Goal: Task Accomplishment & Management: Complete application form

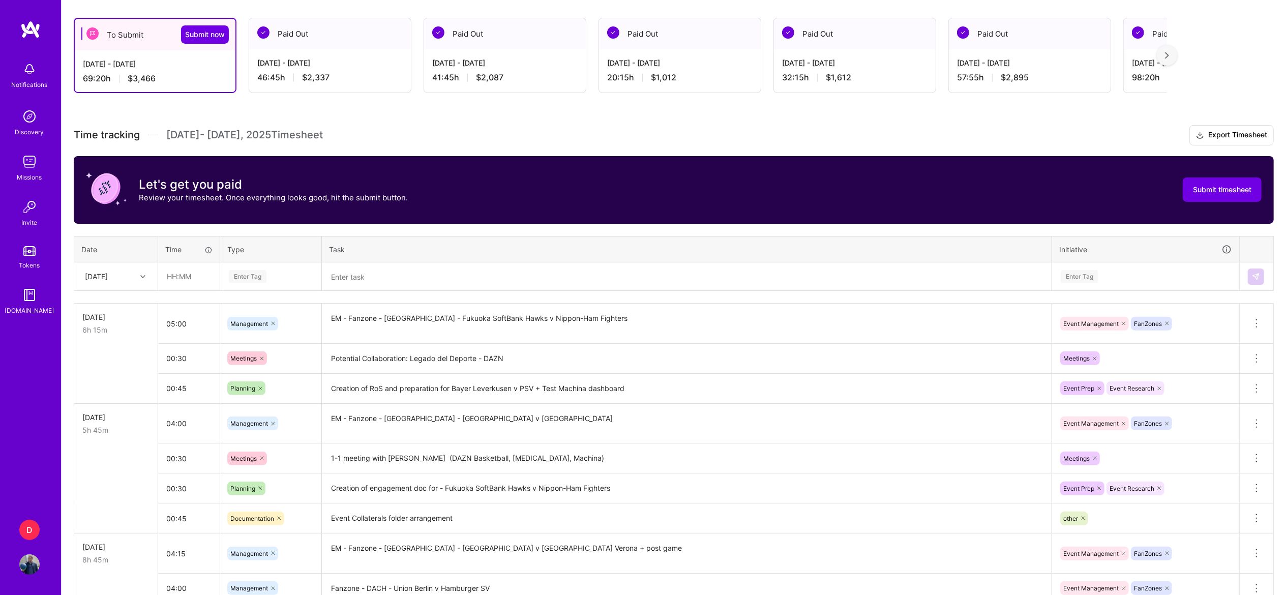
scroll to position [168, 0]
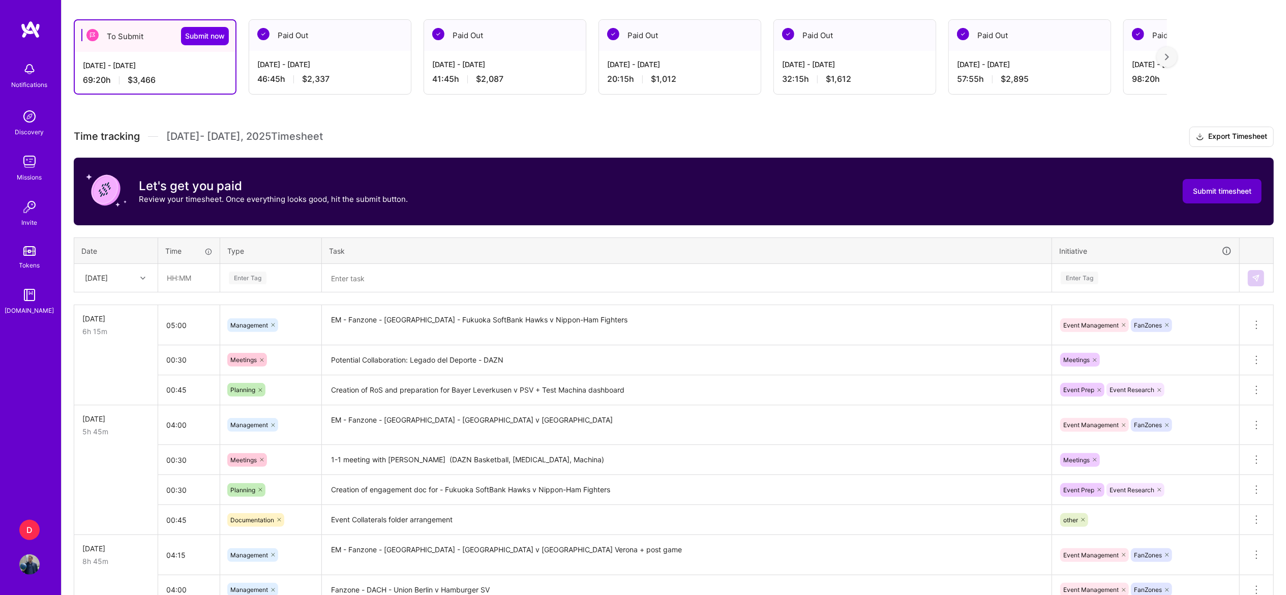
click at [1221, 192] on span "Submit timesheet" at bounding box center [1222, 191] width 58 height 10
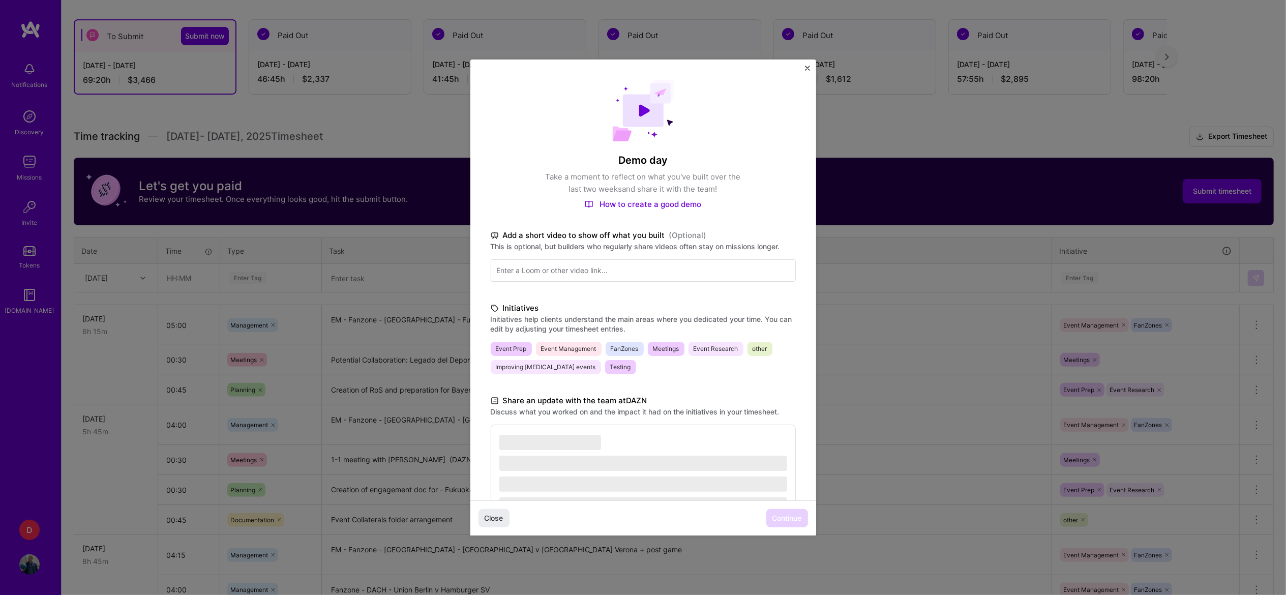
scroll to position [102, 0]
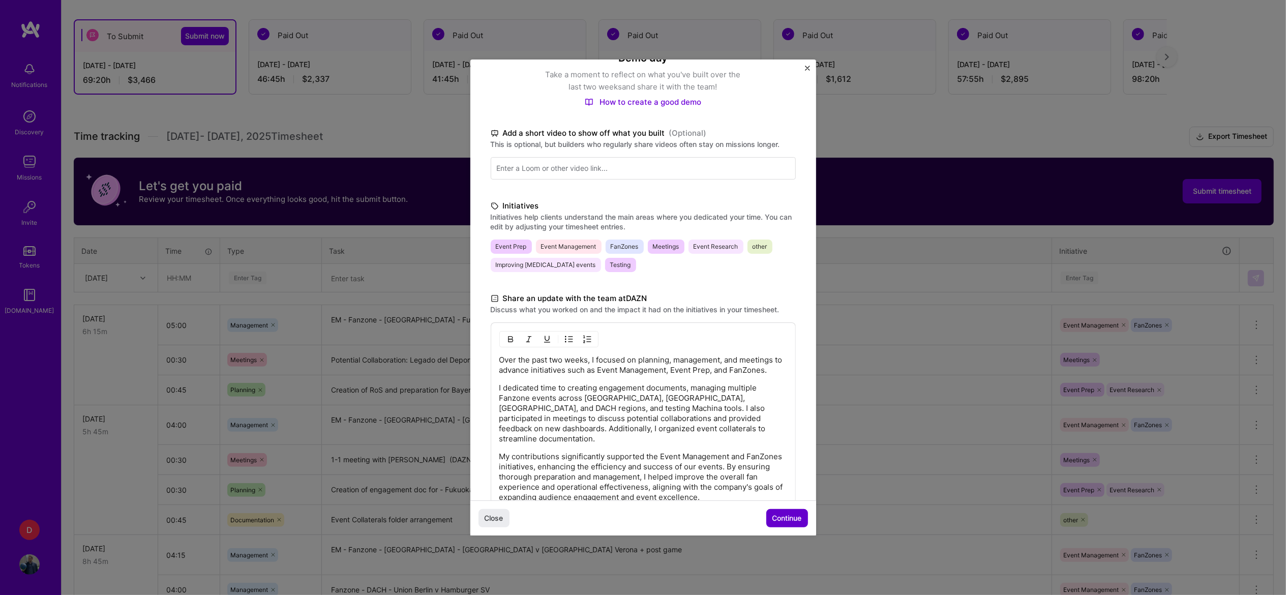
click at [778, 516] on span "Continue" at bounding box center [786, 518] width 29 height 10
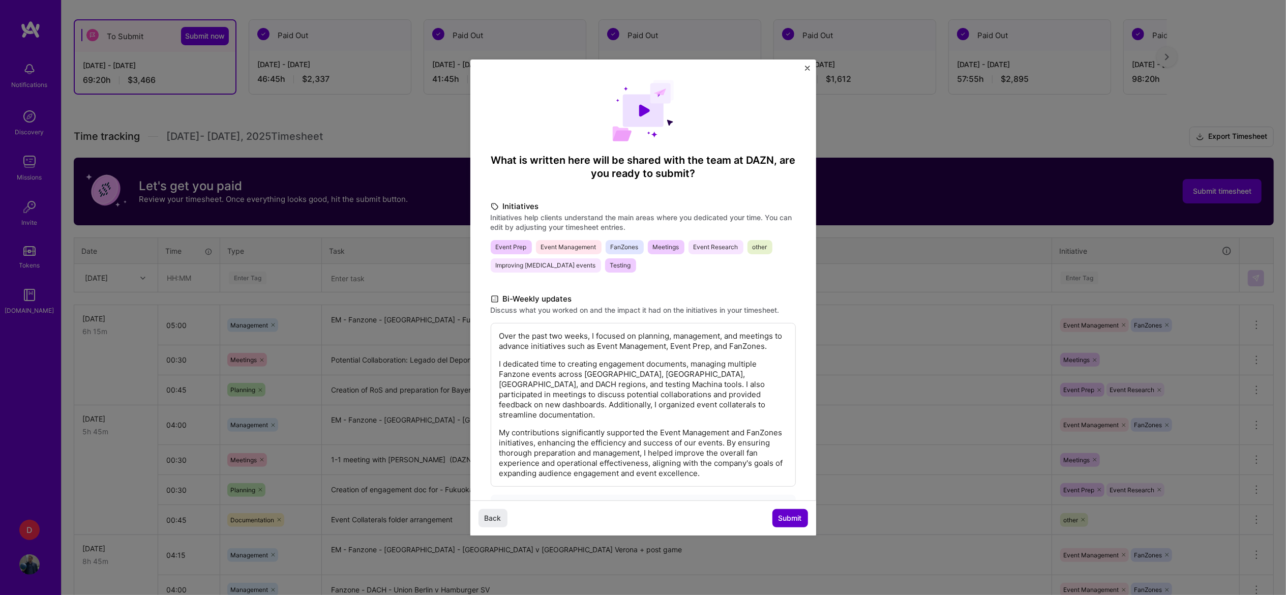
click at [778, 516] on span "Submit" at bounding box center [789, 518] width 23 height 10
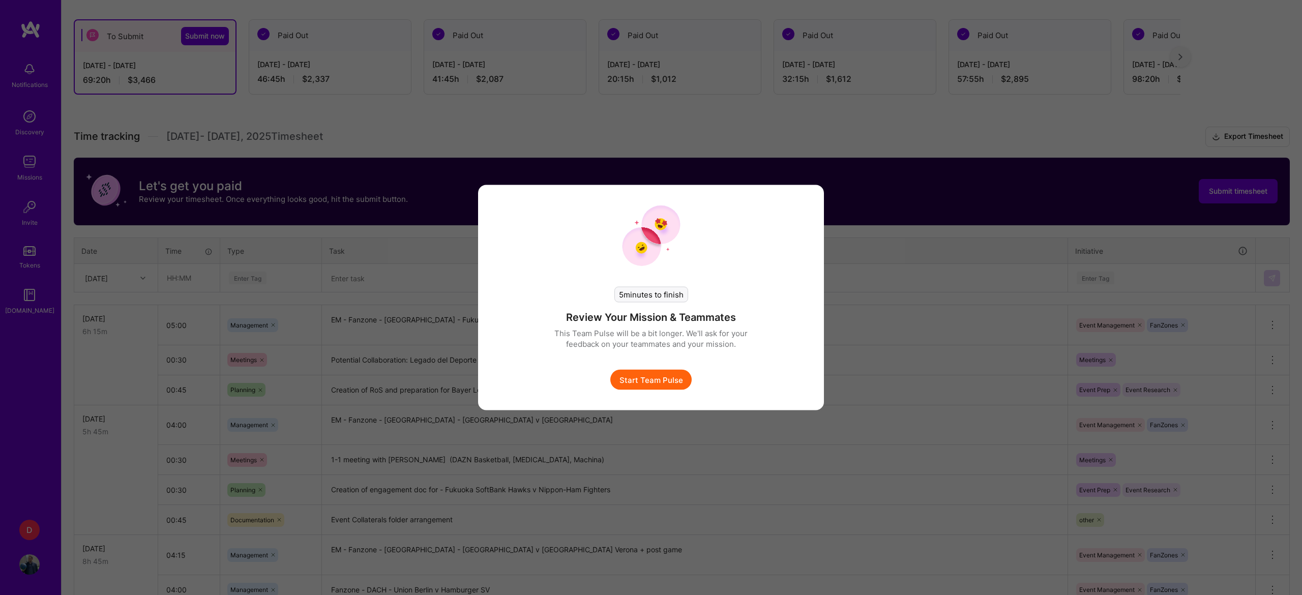
click at [639, 373] on button "Start Team Pulse" at bounding box center [650, 380] width 81 height 20
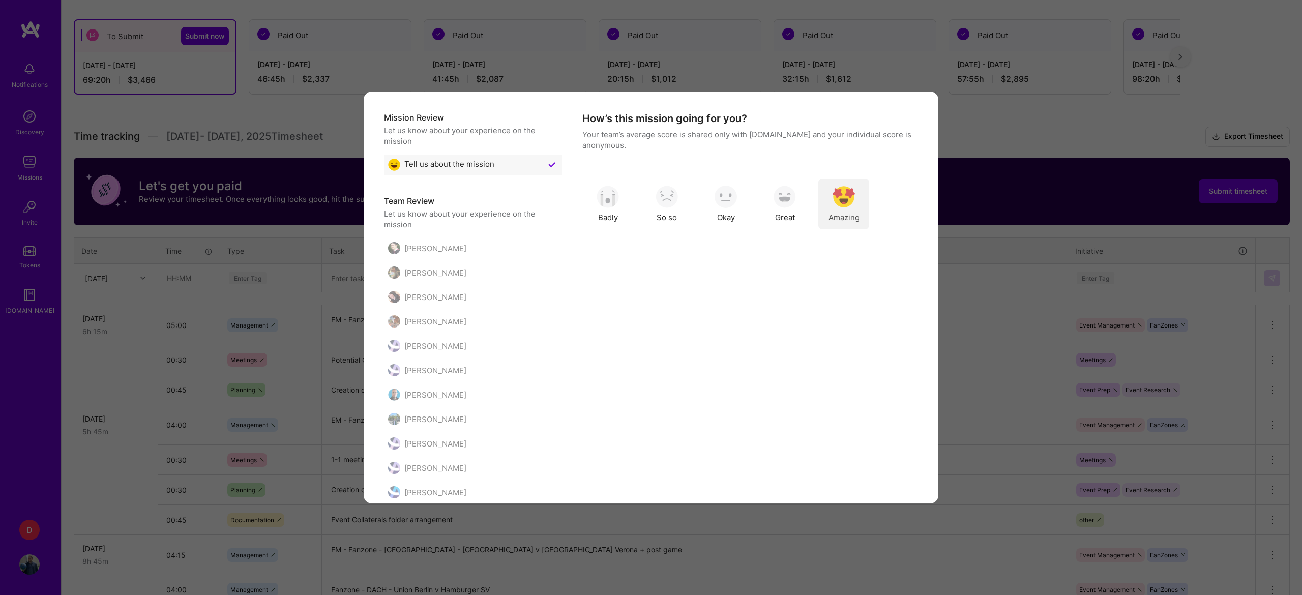
click at [842, 201] on img "modal" at bounding box center [843, 197] width 22 height 22
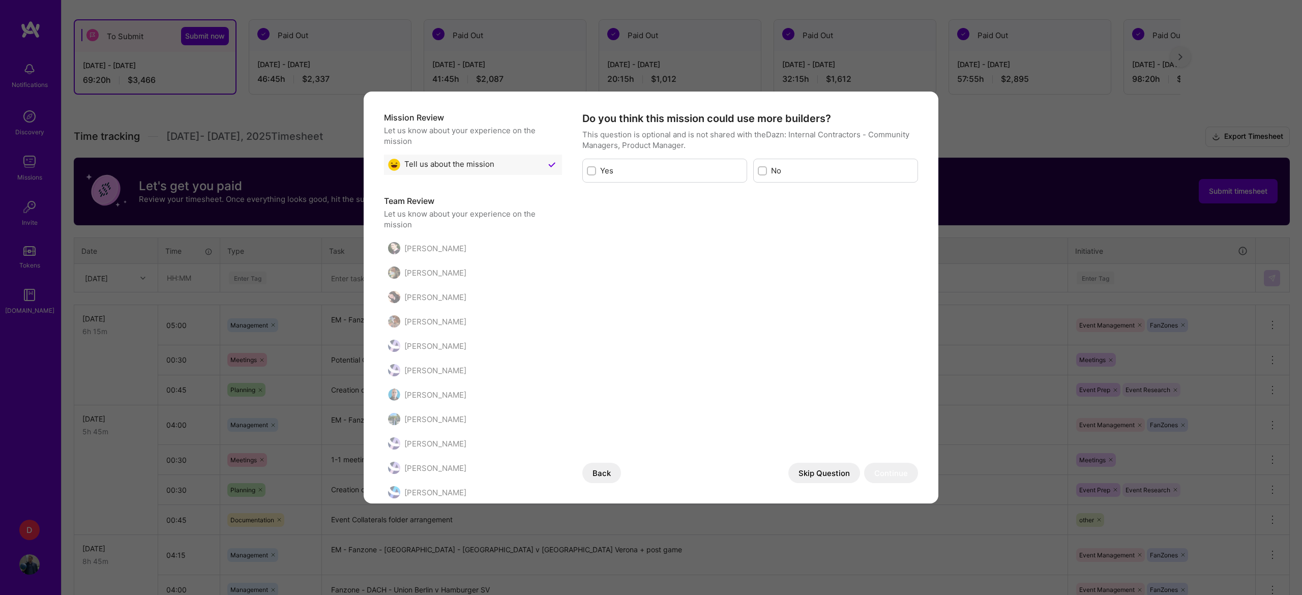
click at [803, 470] on button "Skip Question" at bounding box center [824, 473] width 72 height 20
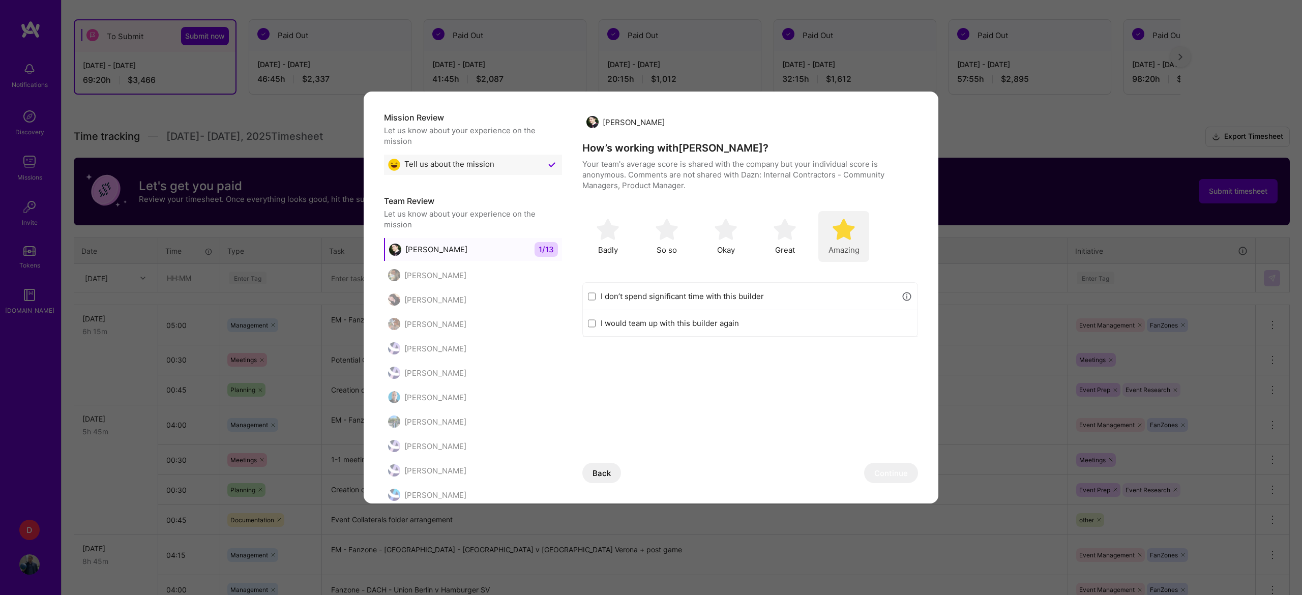
click at [847, 232] on img "modal" at bounding box center [843, 229] width 22 height 22
click at [869, 477] on button "Continue" at bounding box center [891, 473] width 54 height 20
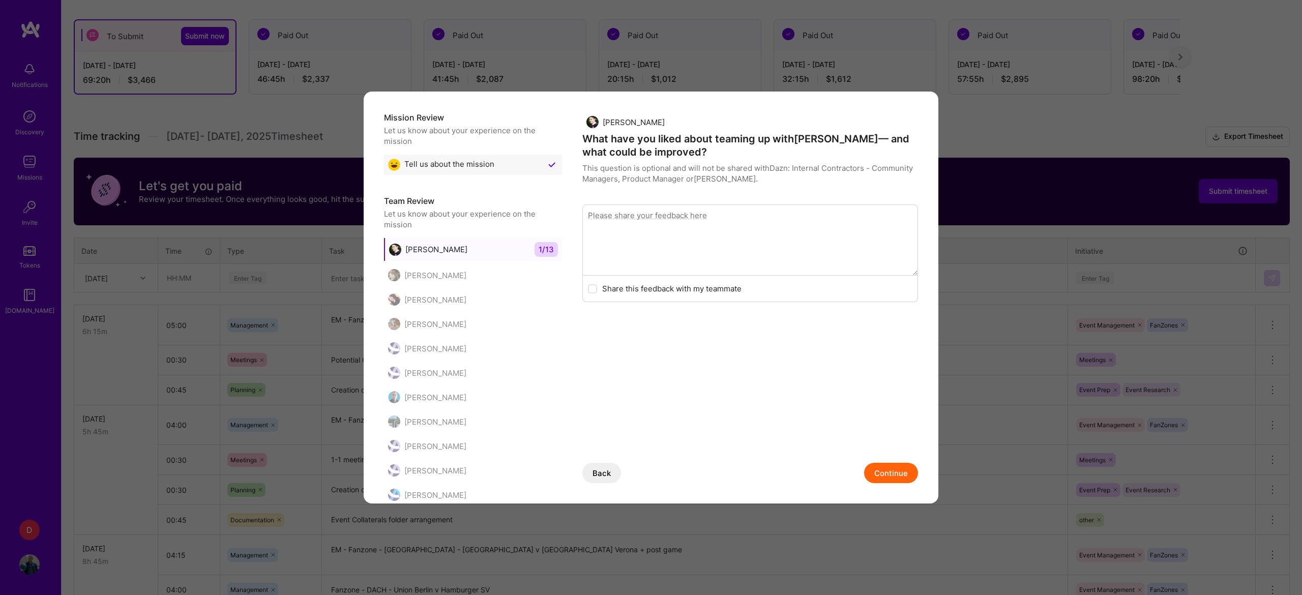
click at [864, 465] on button "Continue" at bounding box center [891, 473] width 54 height 20
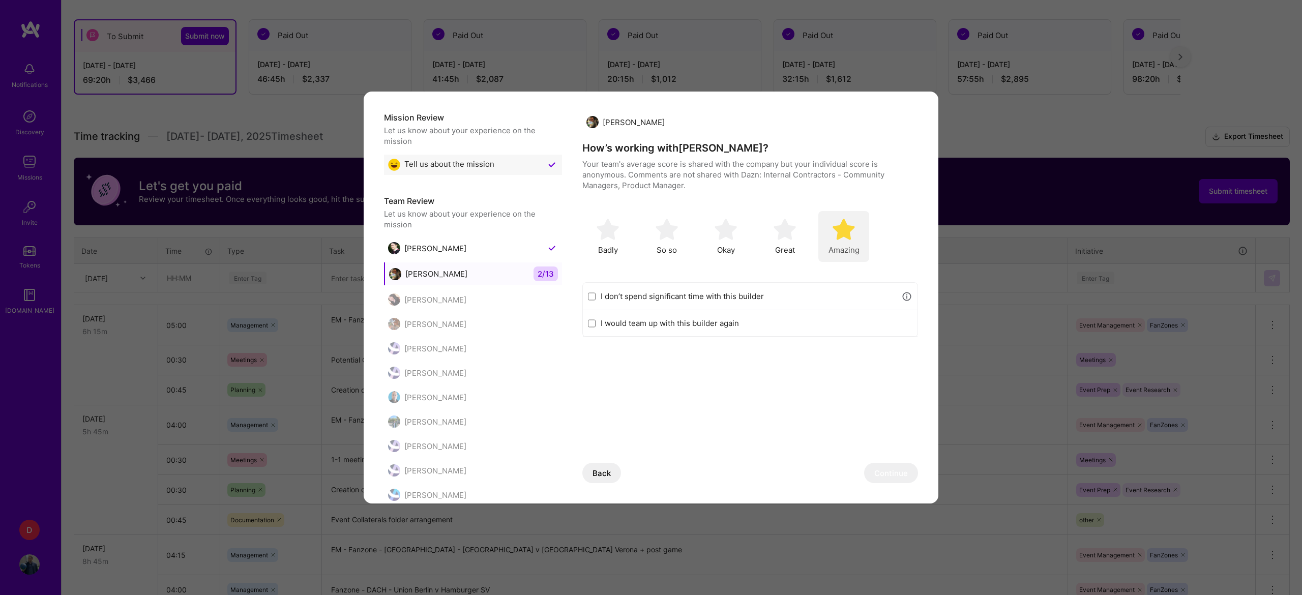
click at [849, 250] on span "Amazing" at bounding box center [843, 250] width 31 height 11
click at [864, 474] on button "Continue" at bounding box center [891, 473] width 54 height 20
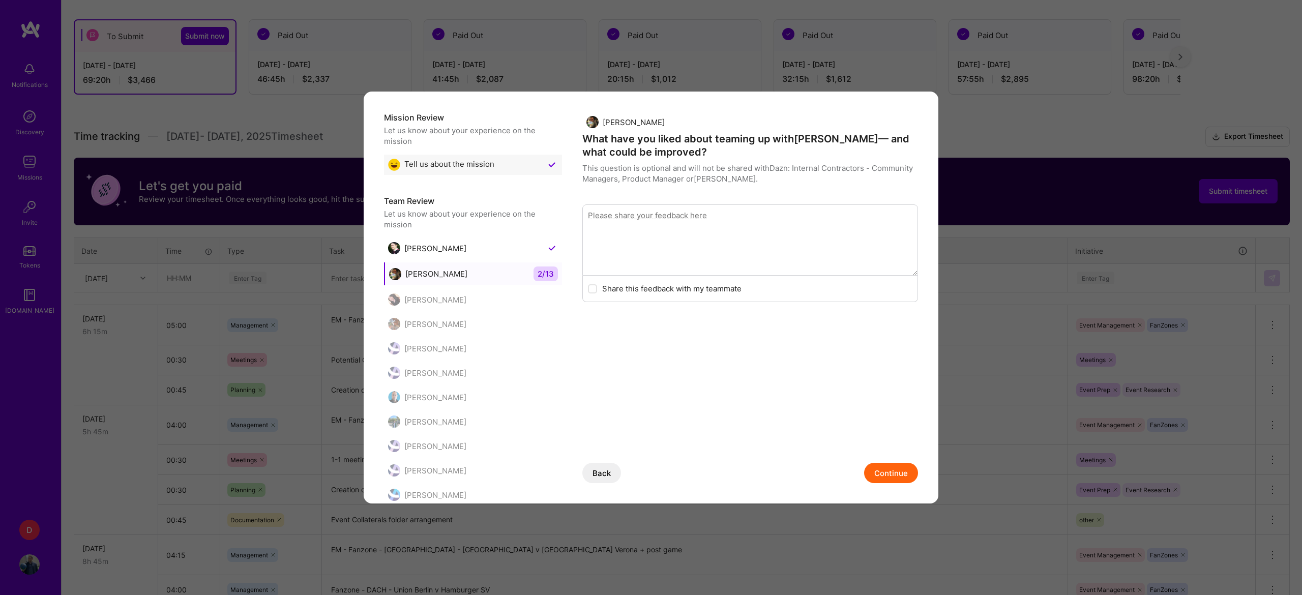
click at [864, 474] on button "Continue" at bounding box center [891, 473] width 54 height 20
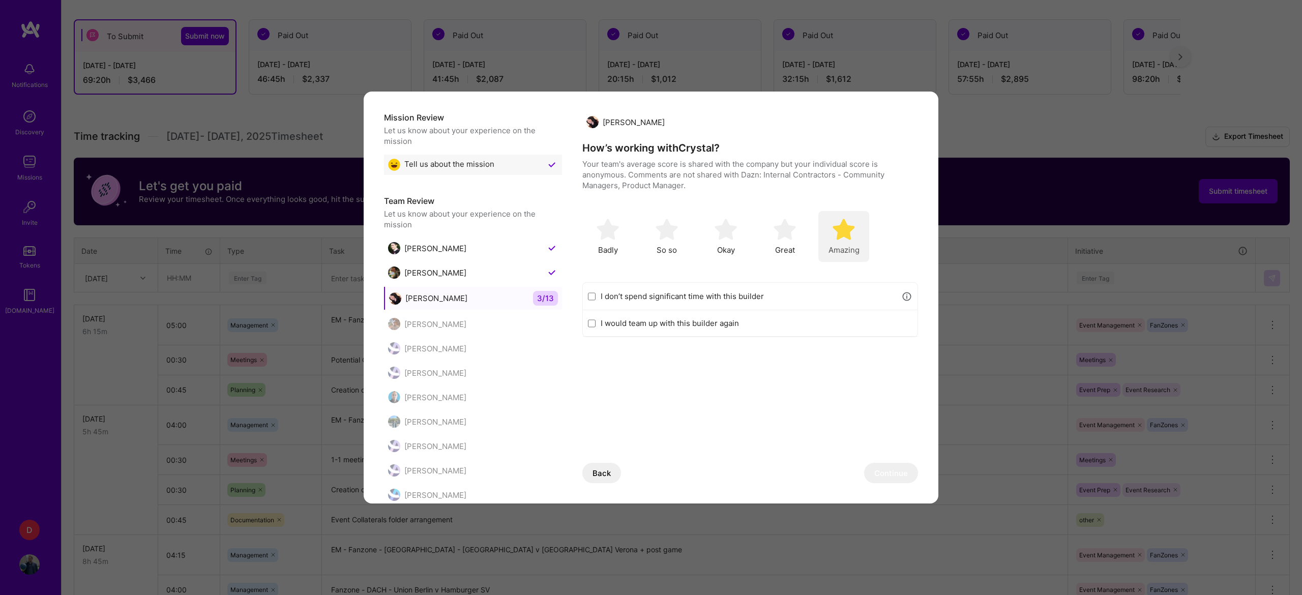
click at [857, 234] on div "Amazing" at bounding box center [843, 236] width 51 height 51
click at [877, 471] on button "Continue" at bounding box center [891, 473] width 54 height 20
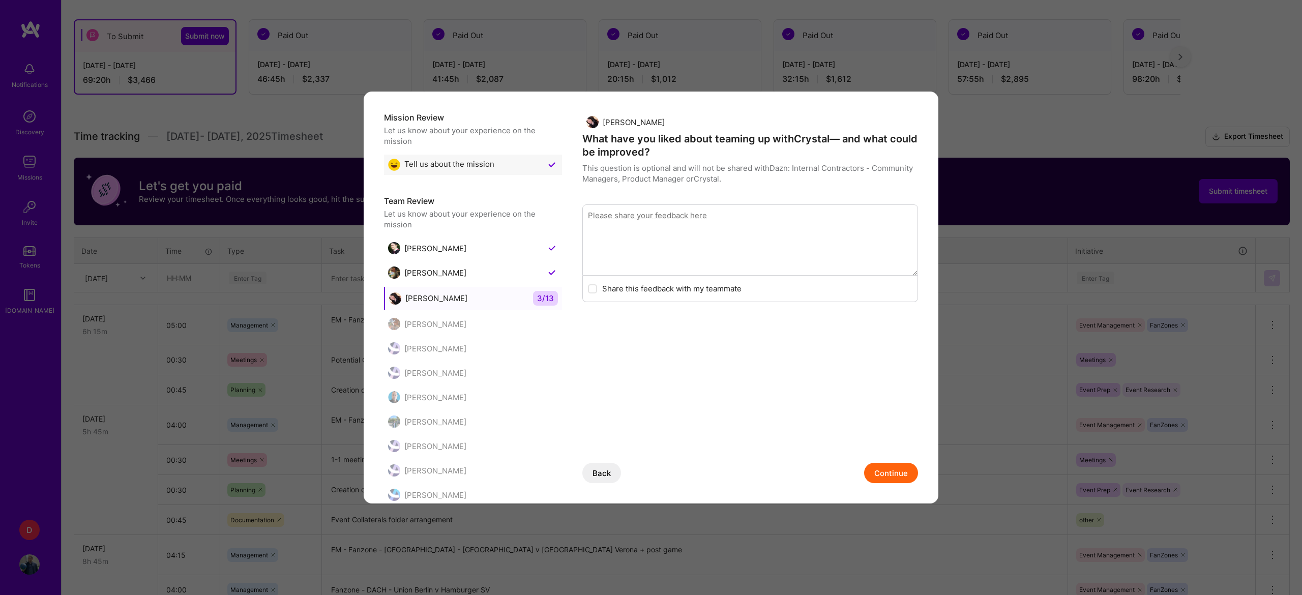
click at [877, 471] on button "Continue" at bounding box center [891, 473] width 54 height 20
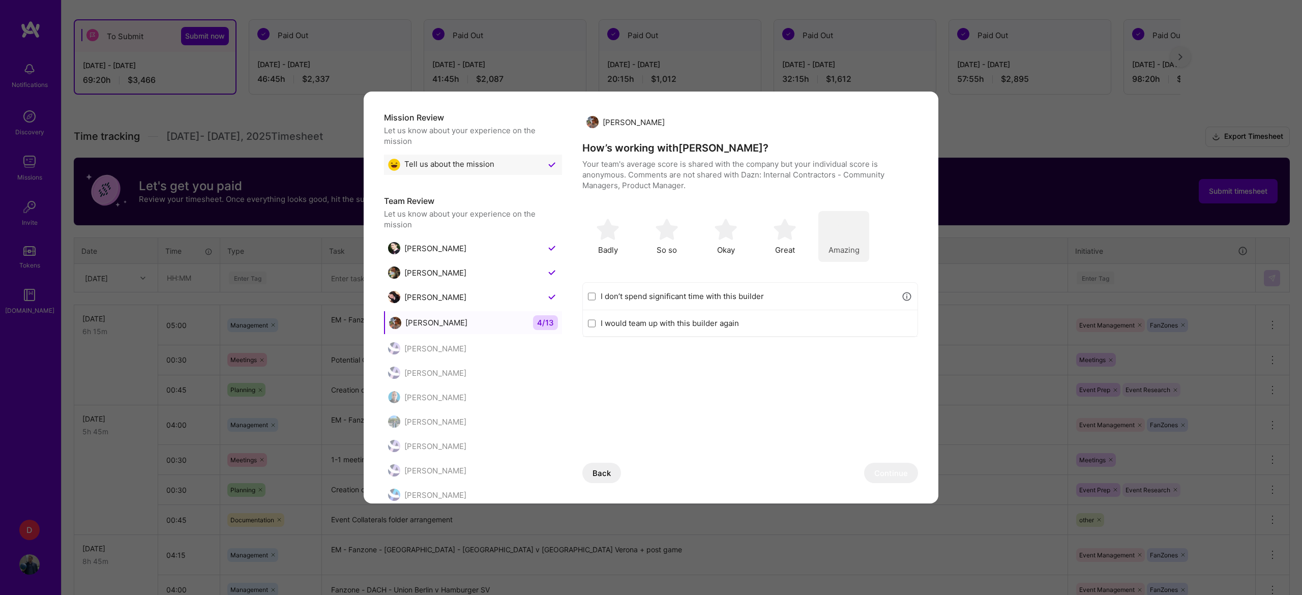
click at [834, 210] on div "[PERSON_NAME] How’s working with [PERSON_NAME] ? Your team's average score is s…" at bounding box center [750, 224] width 336 height 225
click at [833, 224] on img "modal" at bounding box center [843, 229] width 22 height 22
click at [864, 472] on button "Continue" at bounding box center [891, 473] width 54 height 20
click at [850, 245] on span "Amazing" at bounding box center [843, 250] width 31 height 11
click at [886, 478] on button "Continue" at bounding box center [891, 473] width 54 height 20
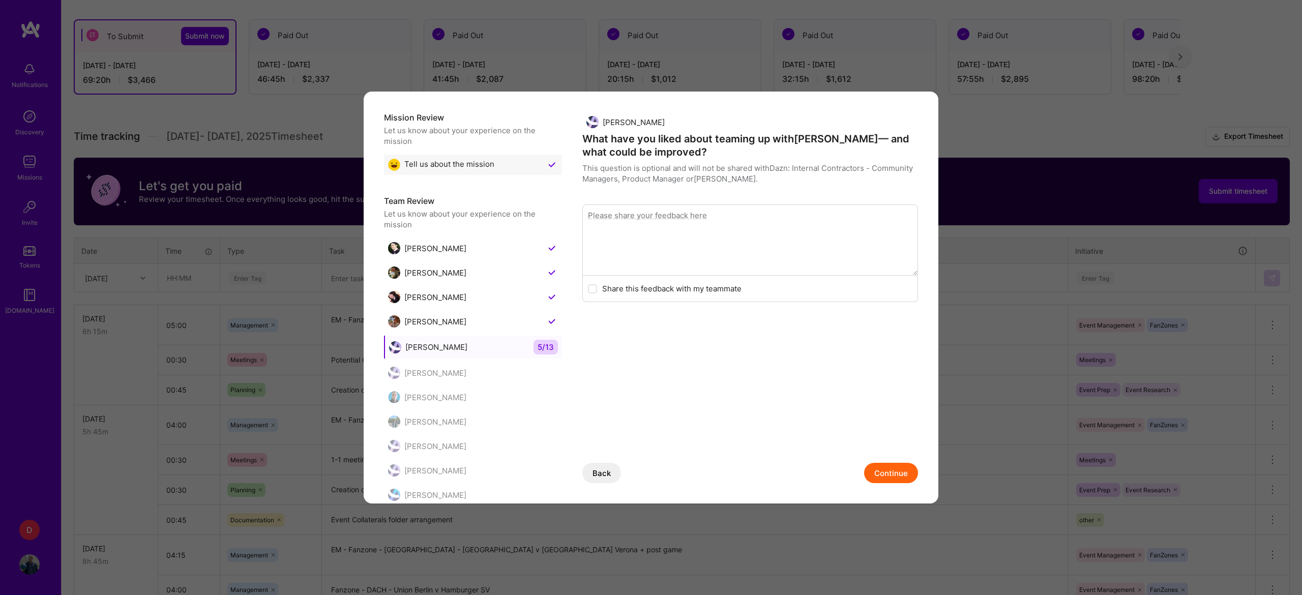
click at [886, 478] on button "Continue" at bounding box center [891, 473] width 54 height 20
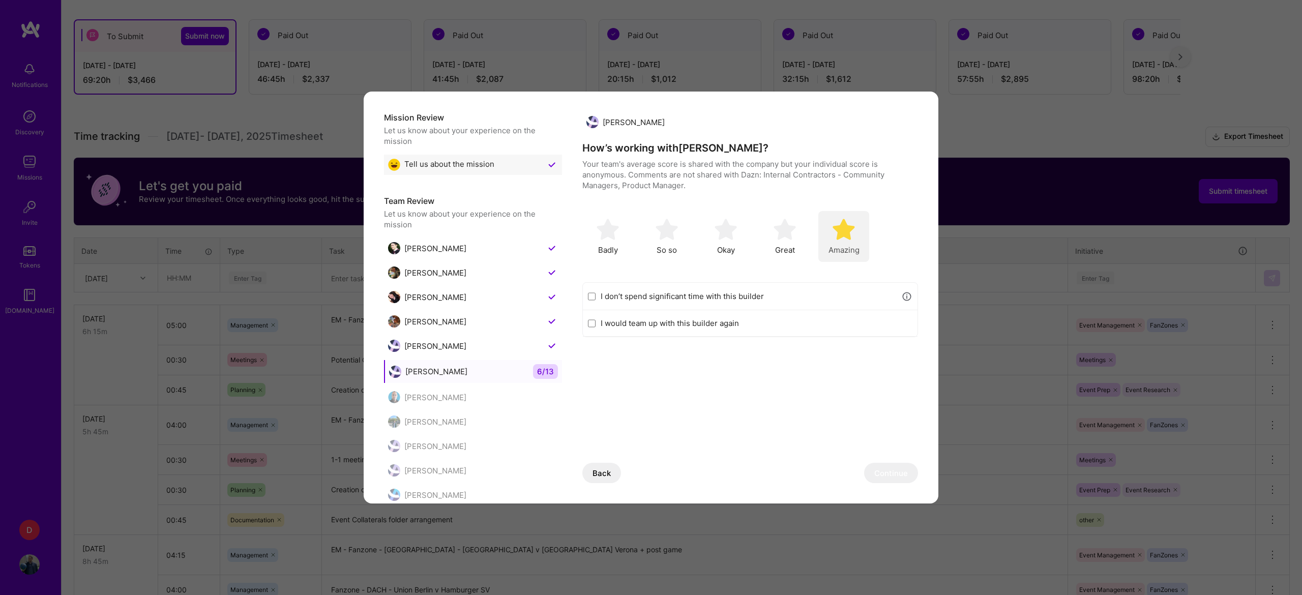
click at [836, 229] on img "modal" at bounding box center [843, 229] width 22 height 22
click at [874, 476] on button "Continue" at bounding box center [891, 473] width 54 height 20
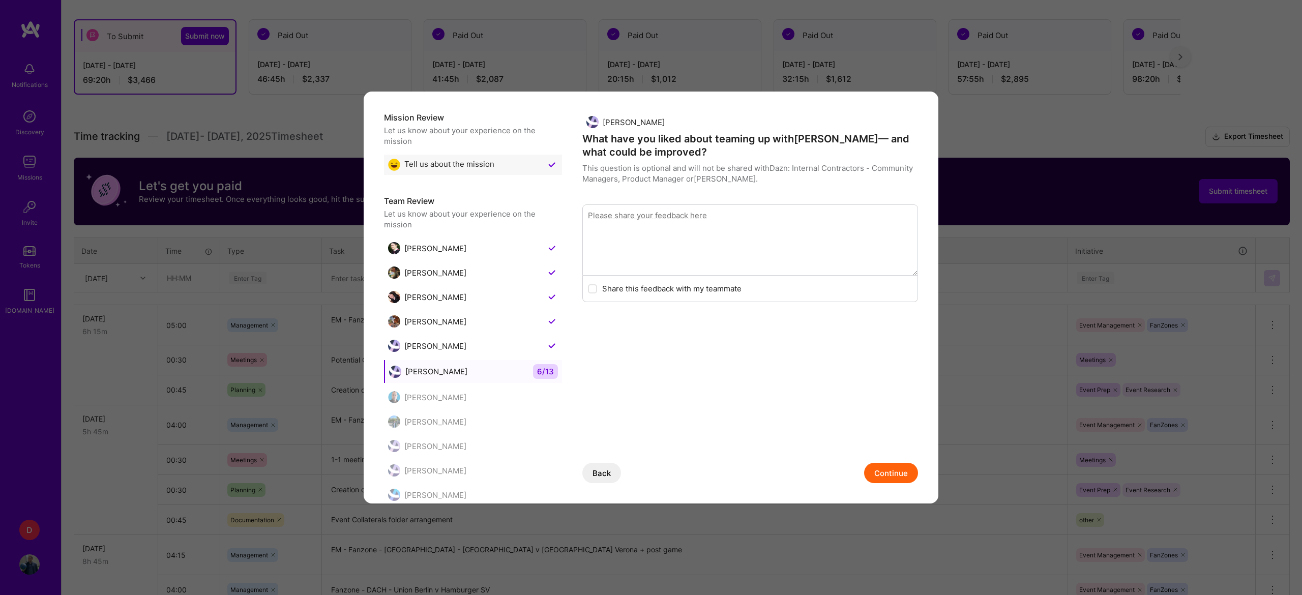
click at [874, 476] on button "Continue" at bounding box center [891, 473] width 54 height 20
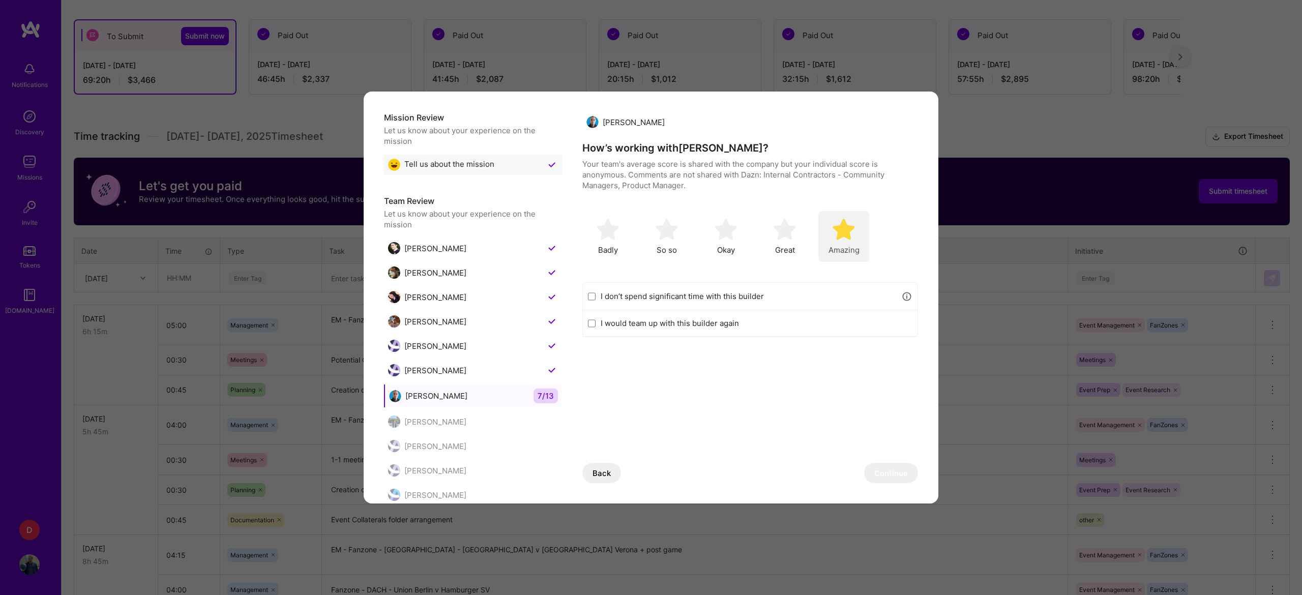
click at [850, 246] on span "Amazing" at bounding box center [843, 250] width 31 height 11
click at [864, 477] on button "Continue" at bounding box center [891, 473] width 54 height 20
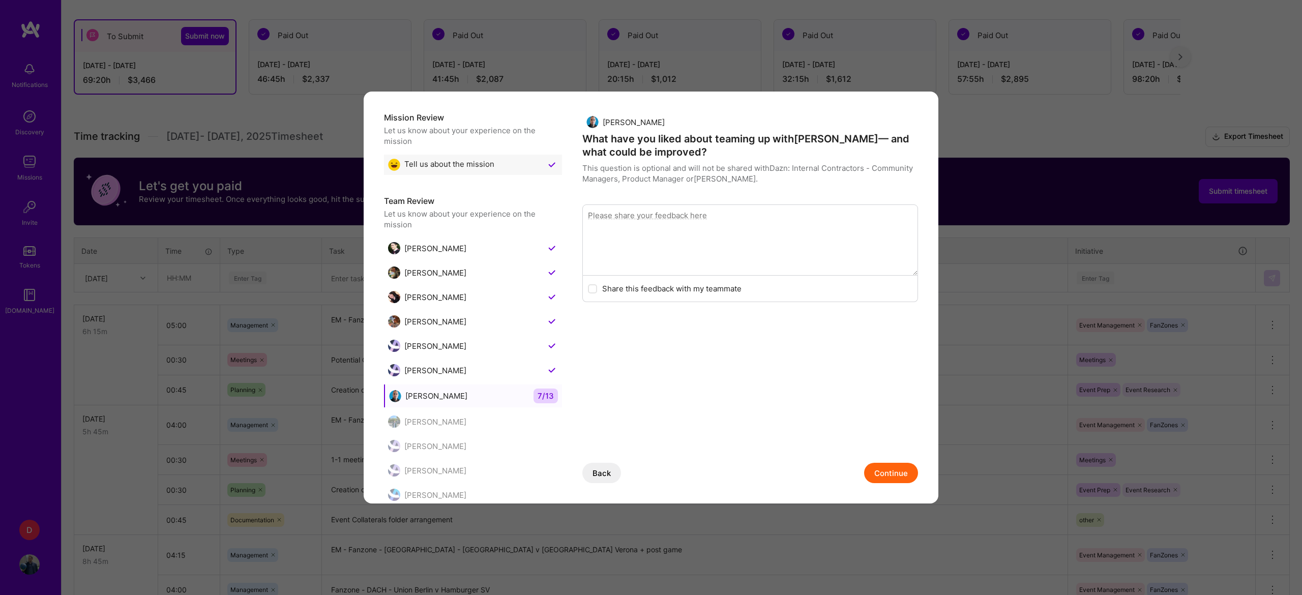
click at [864, 477] on button "Continue" at bounding box center [891, 473] width 54 height 20
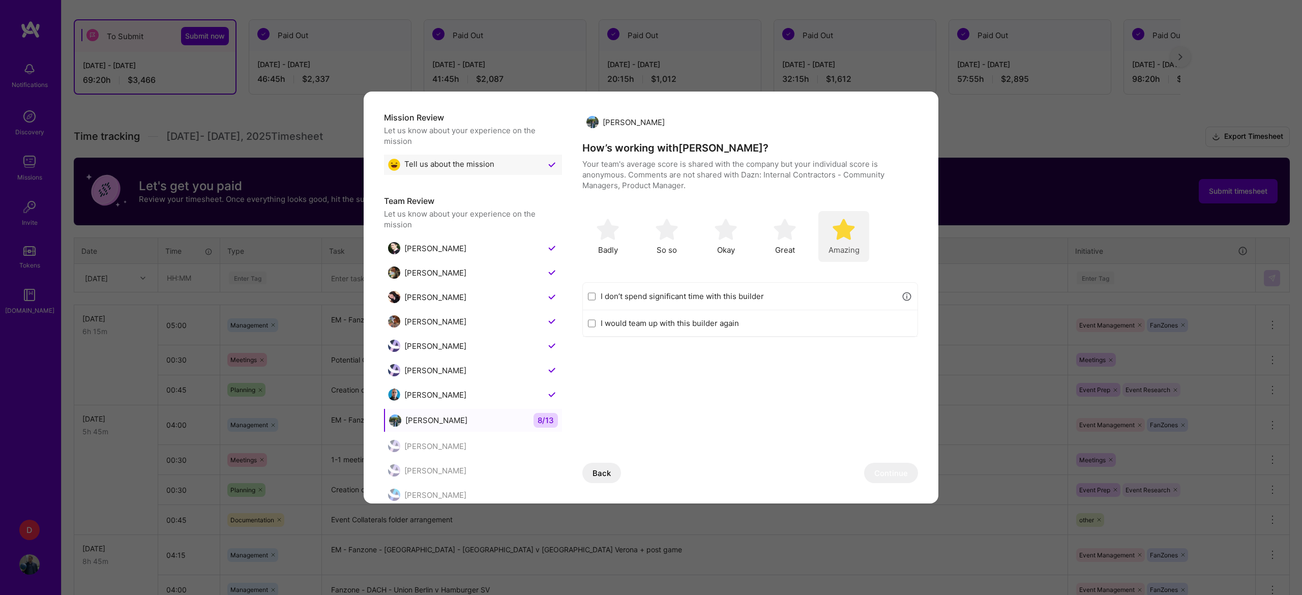
click at [842, 241] on div "Amazing" at bounding box center [843, 236] width 51 height 51
click at [870, 477] on button "Continue" at bounding box center [891, 473] width 54 height 20
click at [837, 235] on img "modal" at bounding box center [843, 229] width 22 height 22
click at [868, 469] on button "Continue" at bounding box center [891, 473] width 54 height 20
click at [841, 230] on div "[PERSON_NAME] How’s working with [PERSON_NAME] ? Your team's average score is s…" at bounding box center [750, 360] width 336 height 497
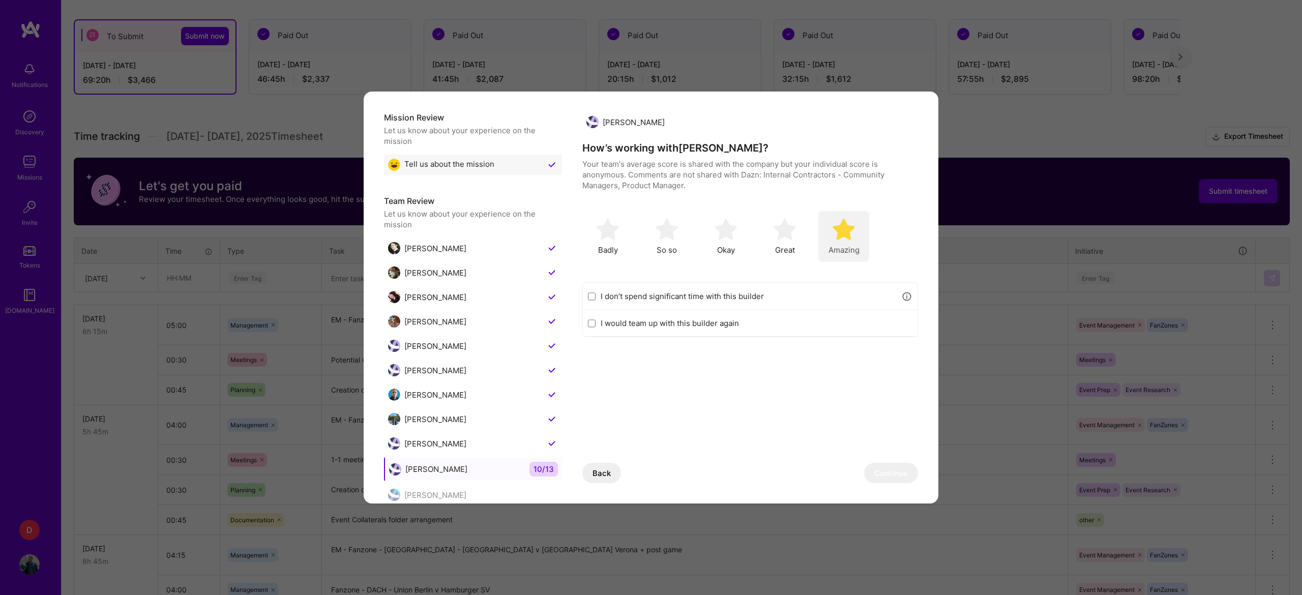
click at [841, 230] on img "modal" at bounding box center [843, 229] width 22 height 22
click at [864, 479] on button "Continue" at bounding box center [891, 473] width 54 height 20
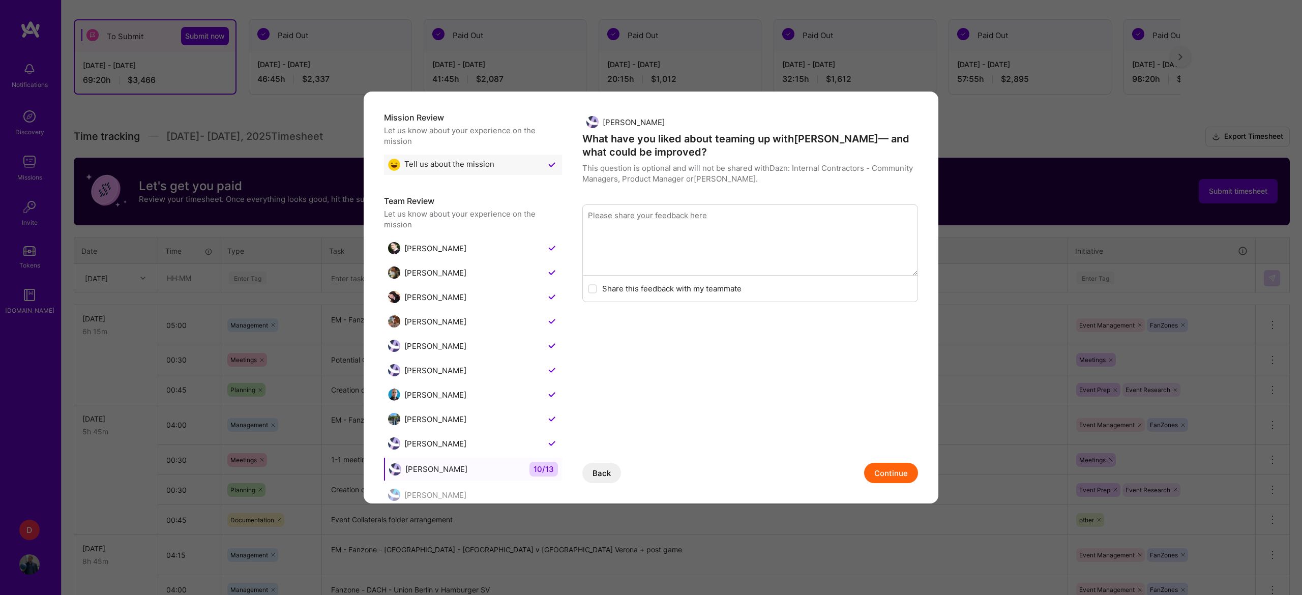
click at [864, 479] on button "Continue" at bounding box center [891, 473] width 54 height 20
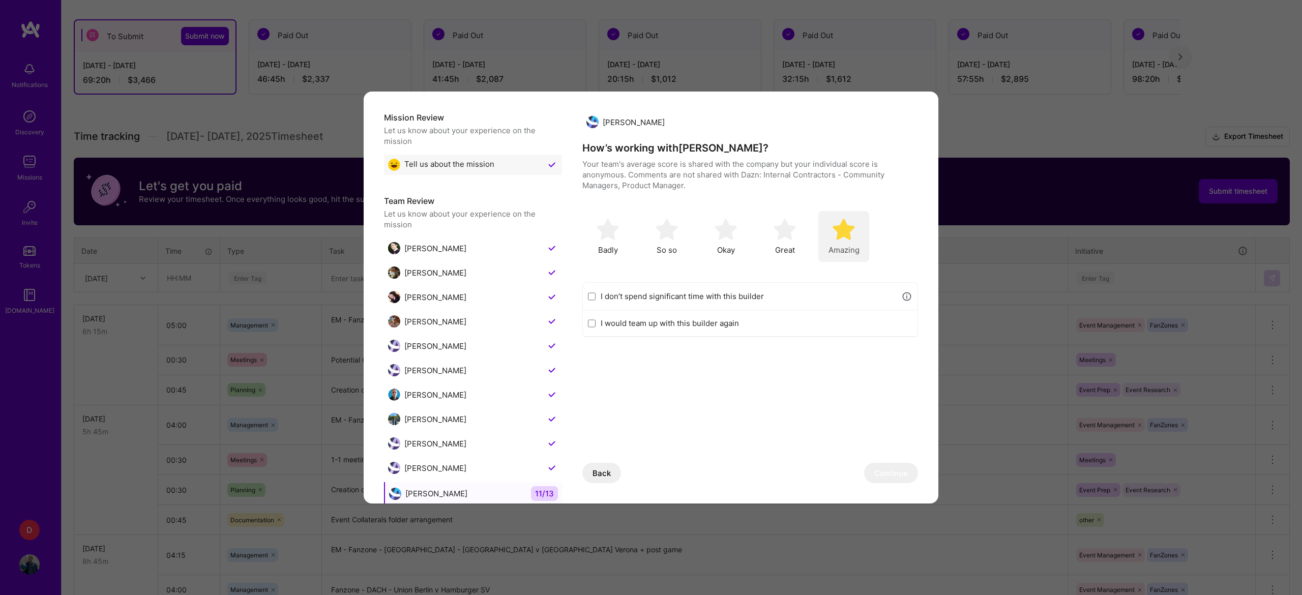
click at [836, 246] on span "Amazing" at bounding box center [843, 250] width 31 height 11
click at [883, 470] on button "Continue" at bounding box center [891, 473] width 54 height 20
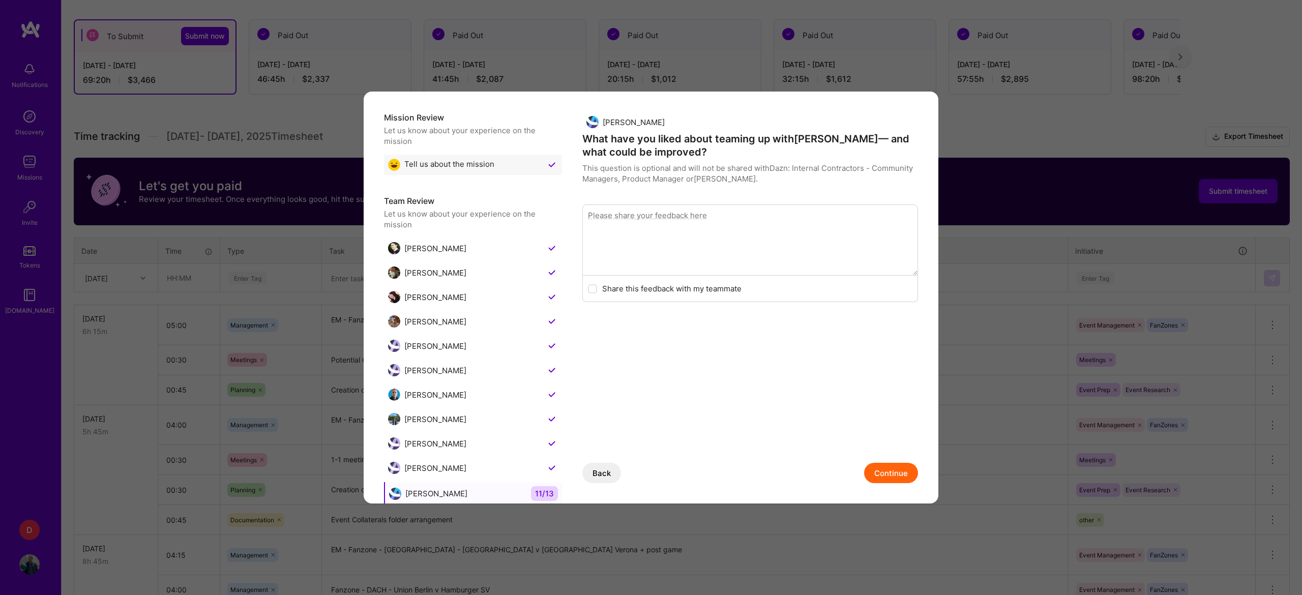
click at [883, 470] on button "Continue" at bounding box center [891, 473] width 54 height 20
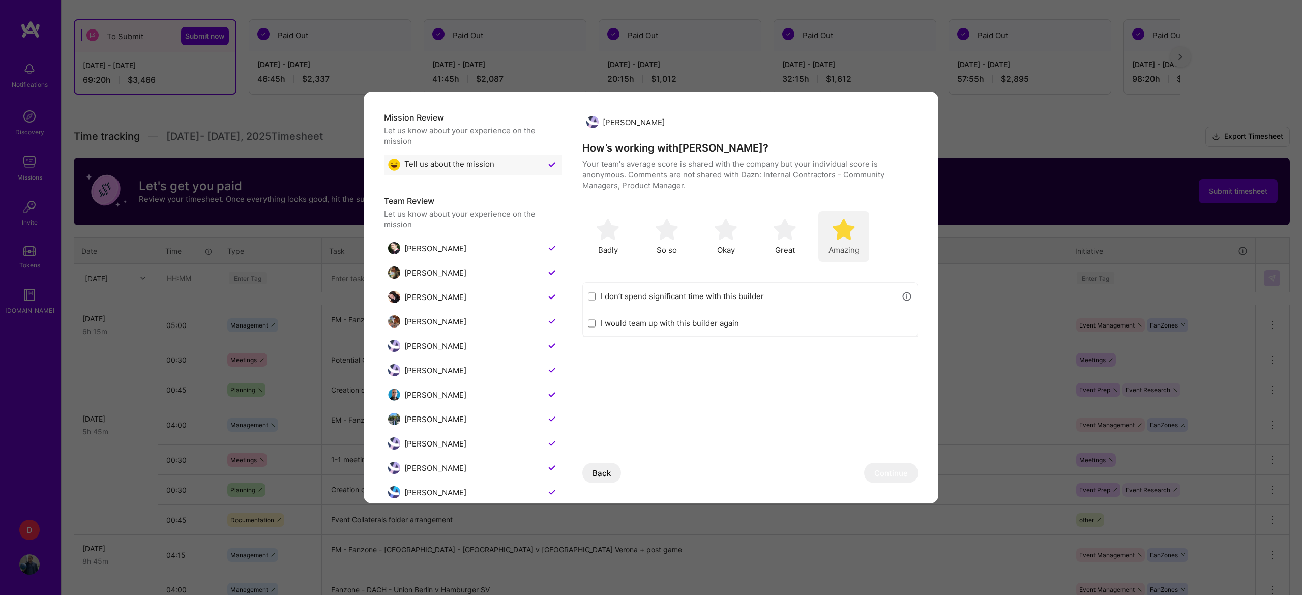
click at [858, 246] on span "Amazing" at bounding box center [843, 250] width 31 height 11
click at [866, 474] on button "Continue" at bounding box center [891, 473] width 54 height 20
click at [855, 231] on div "Amazing" at bounding box center [843, 236] width 51 height 51
click at [864, 469] on button "Continue" at bounding box center [891, 473] width 54 height 20
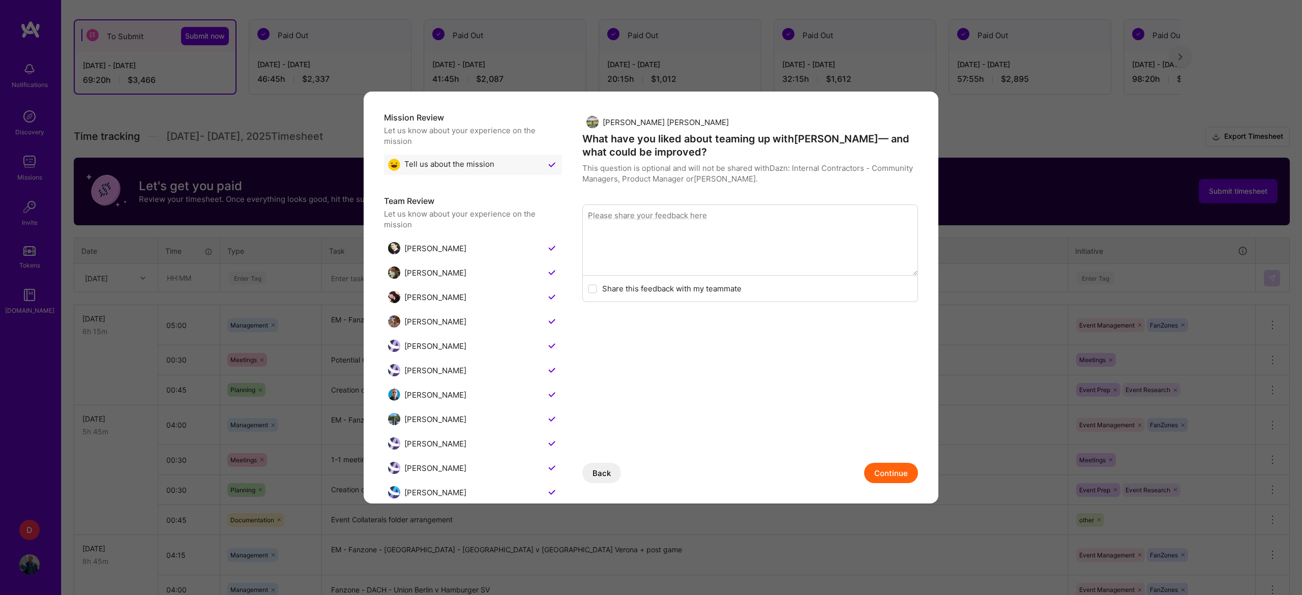
click at [864, 469] on button "Continue" at bounding box center [891, 473] width 54 height 20
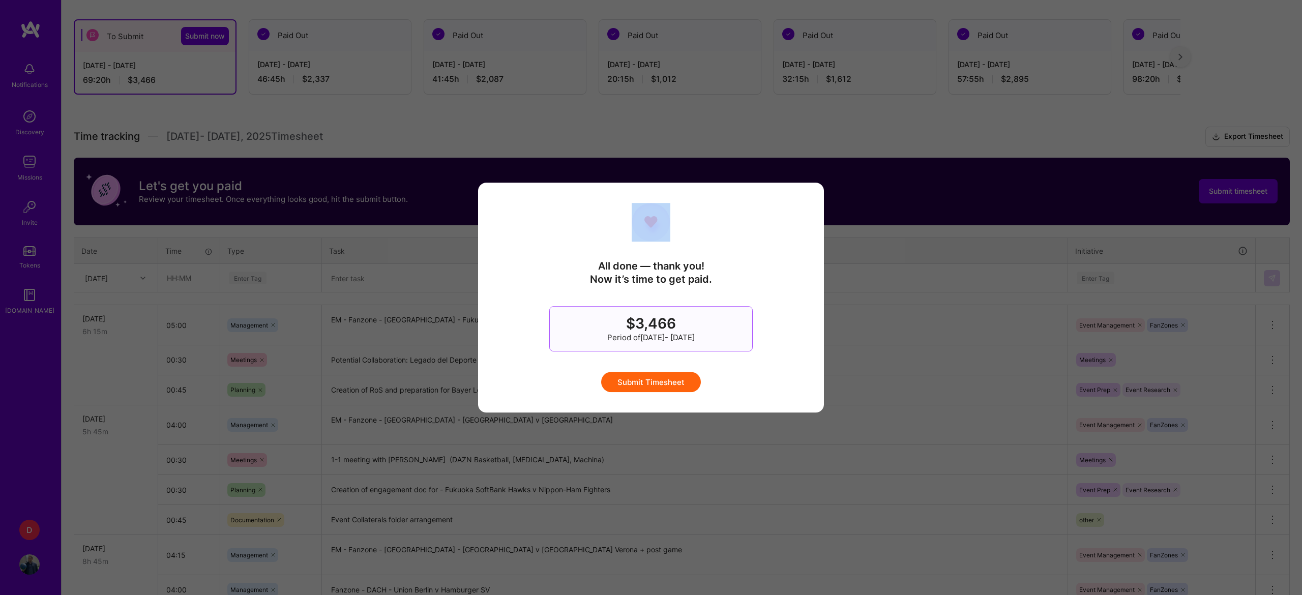
click at [859, 469] on div "All done — thank you! Now it’s time to get paid. $3,466 Period of [DATE] - [DAT…" at bounding box center [651, 297] width 1302 height 595
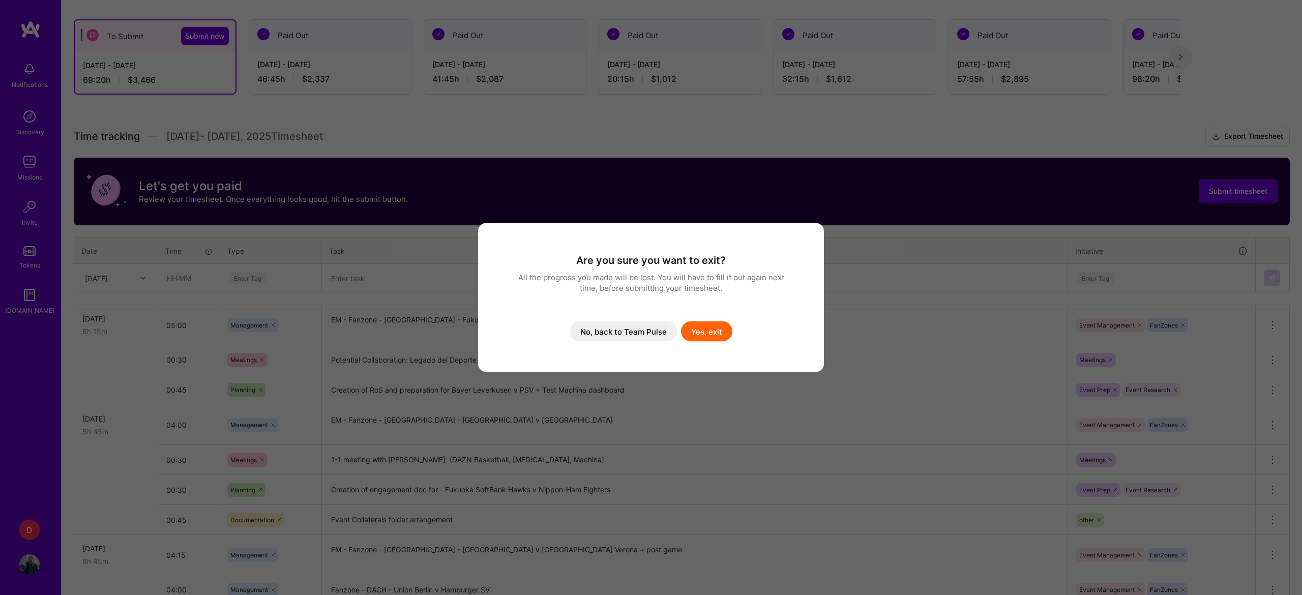
click at [649, 331] on button "No, back to Team Pulse" at bounding box center [623, 331] width 107 height 20
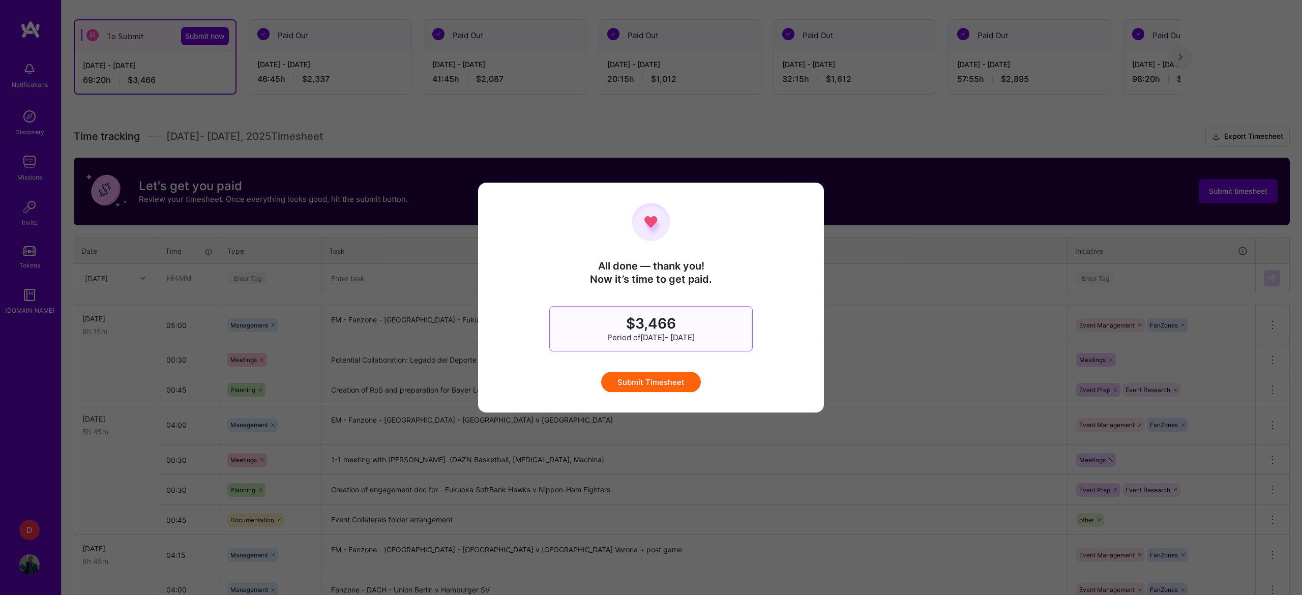
click at [673, 382] on button "Submit Timesheet" at bounding box center [651, 382] width 100 height 20
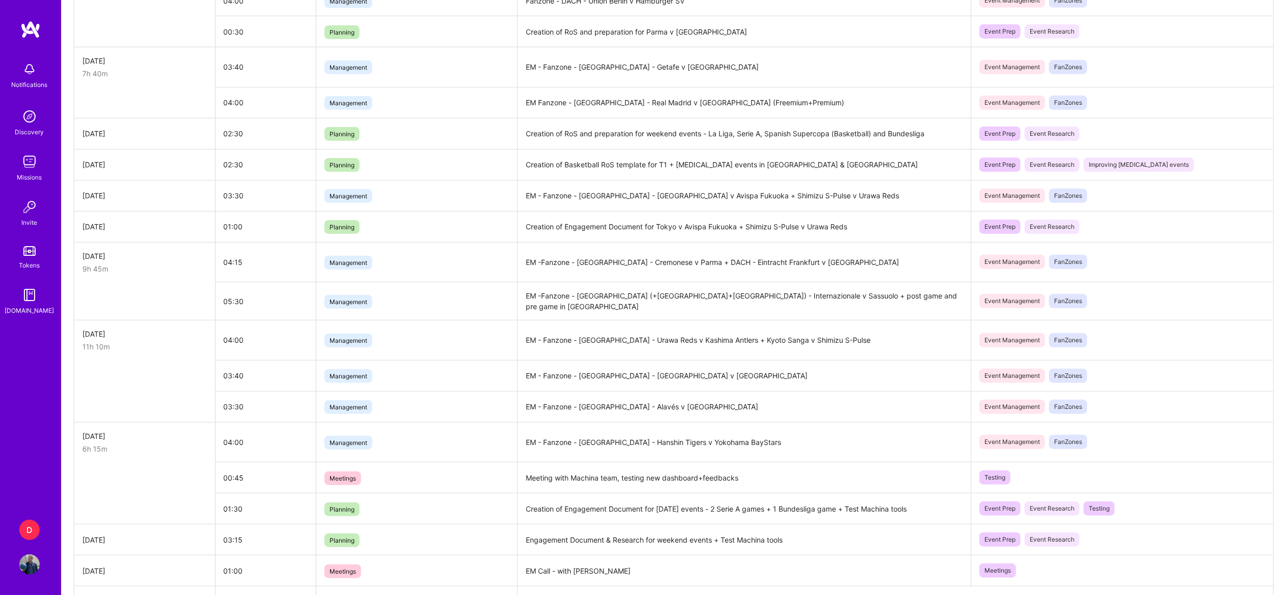
scroll to position [747, 0]
